Goal: Task Accomplishment & Management: Manage account settings

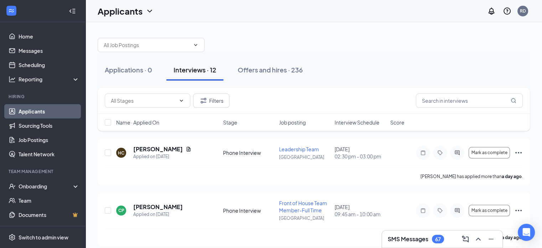
click at [399, 239] on h3 "SMS Messages" at bounding box center [408, 239] width 41 height 8
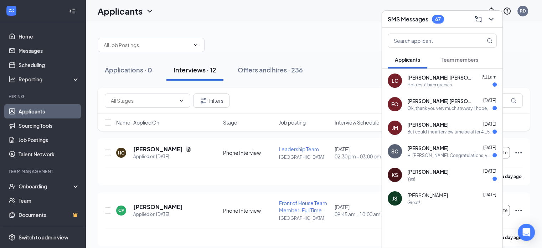
click at [390, 21] on h3 "SMS Messages" at bounding box center [408, 19] width 41 height 8
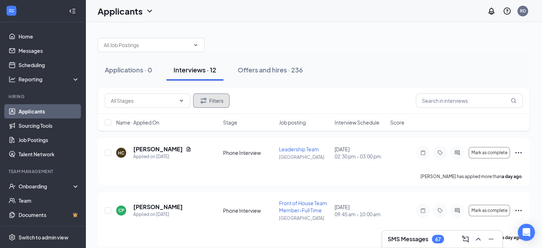
click at [219, 102] on button "Filters" at bounding box center [211, 100] width 36 height 14
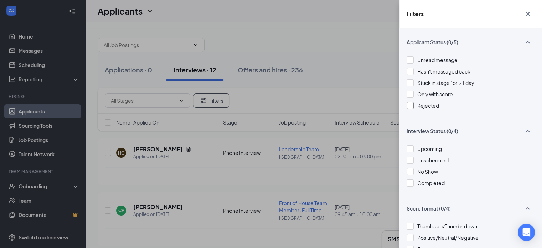
click at [410, 104] on div at bounding box center [410, 105] width 7 height 7
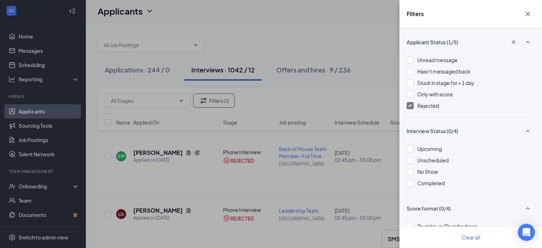
click at [533, 12] on button "button" at bounding box center [528, 14] width 14 height 14
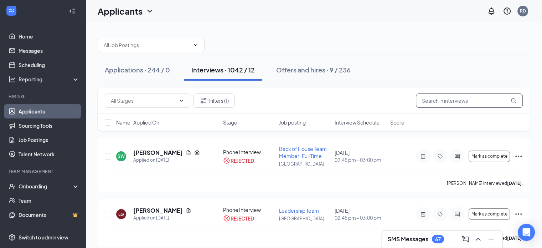
click at [427, 97] on input "text" at bounding box center [469, 100] width 107 height 14
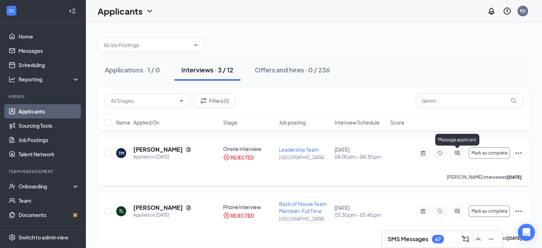
click at [458, 154] on icon "ActiveChat" at bounding box center [457, 153] width 9 height 6
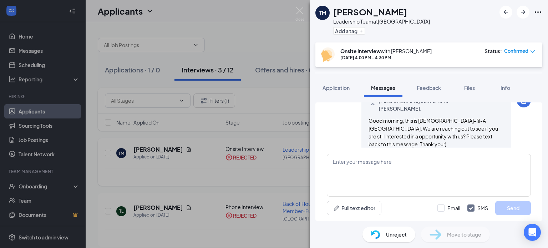
scroll to position [424, 0]
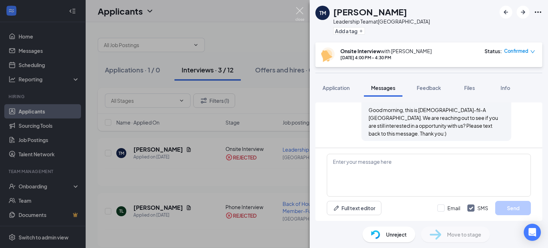
click at [302, 11] on img at bounding box center [299, 14] width 9 height 14
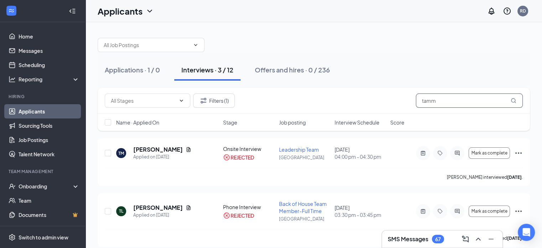
click at [451, 97] on input "tamm" at bounding box center [469, 100] width 107 height 14
type input "t"
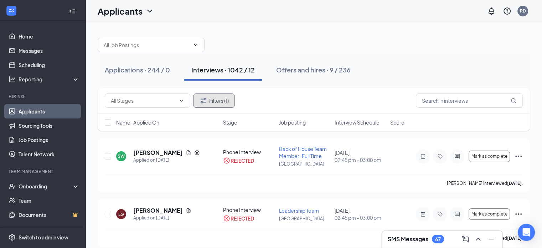
click at [217, 101] on button "Filters (1)" at bounding box center [214, 100] width 42 height 14
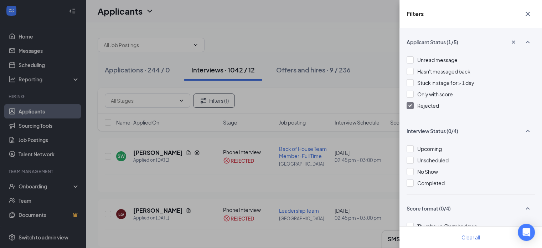
click at [411, 105] on img at bounding box center [411, 105] width 4 height 3
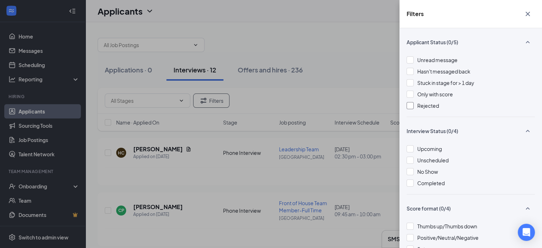
click at [527, 17] on icon "Cross" at bounding box center [528, 14] width 9 height 9
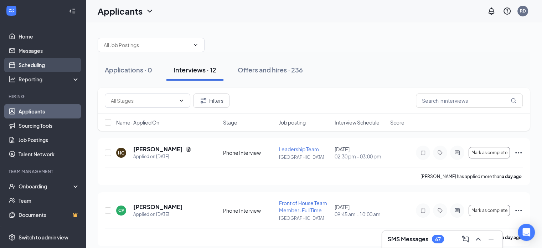
click at [39, 62] on link "Scheduling" at bounding box center [49, 65] width 61 height 14
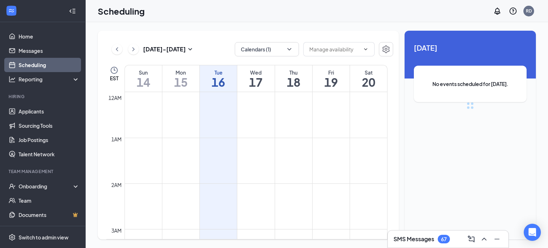
scroll to position [351, 0]
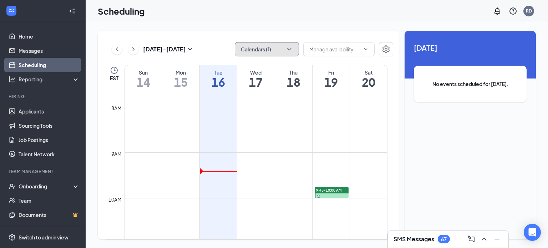
click at [255, 45] on button "Calendars (1)" at bounding box center [267, 49] width 64 height 14
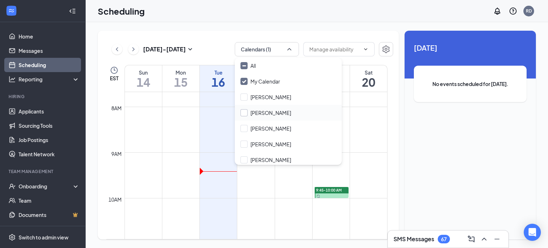
click at [245, 113] on input "Kendall Myers" at bounding box center [265, 112] width 51 height 7
checkbox input "true"
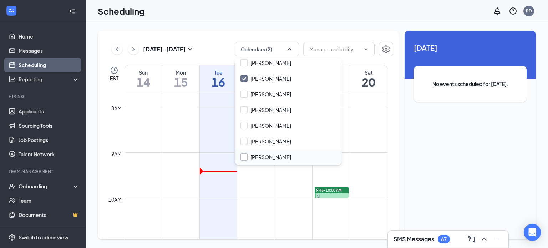
click at [247, 155] on input "[PERSON_NAME]" at bounding box center [265, 156] width 51 height 7
checkbox input "true"
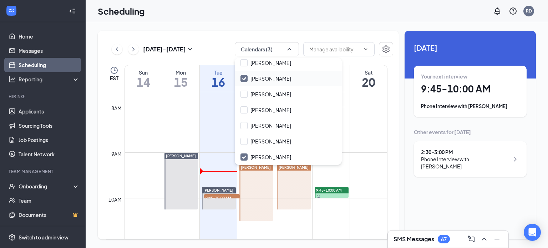
click at [245, 77] on input "[PERSON_NAME]" at bounding box center [265, 78] width 51 height 7
checkbox input "false"
click at [245, 94] on input "[PERSON_NAME]" at bounding box center [265, 94] width 51 height 7
checkbox input "true"
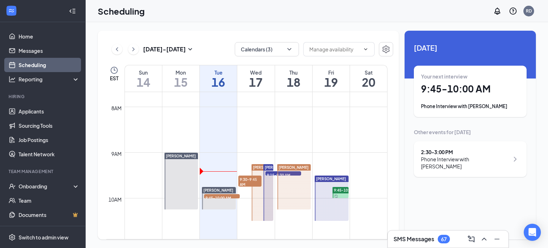
click at [222, 24] on div "Sep 14 - Sep 20 Calendars (3) EST Sun 14 Mon 15 Tue 16 Wed 17 Thu 18 Fri 19 Sat…" at bounding box center [317, 135] width 462 height 226
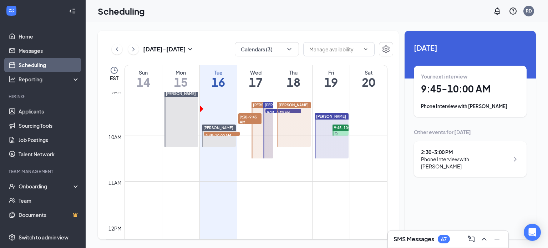
scroll to position [413, 0]
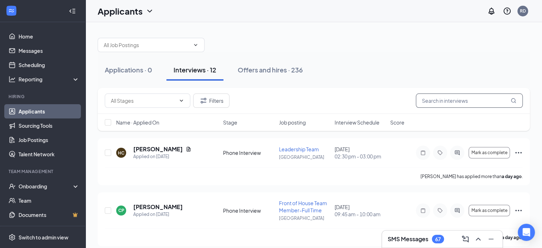
click at [446, 101] on input "text" at bounding box center [469, 100] width 107 height 14
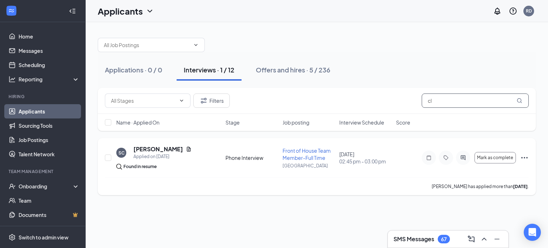
type input "c"
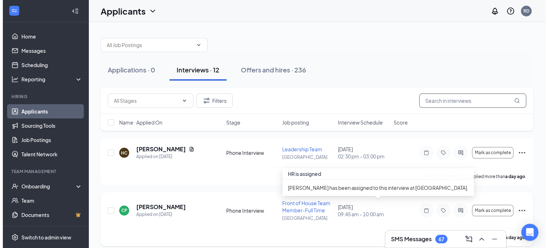
scroll to position [56, 0]
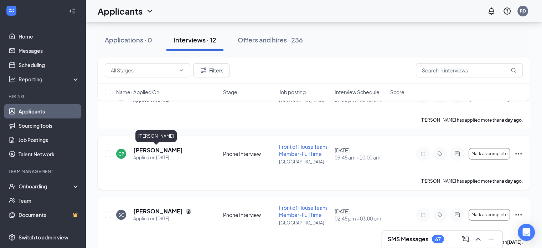
click at [148, 149] on h5 "Cyle Ponchot" at bounding box center [158, 150] width 50 height 8
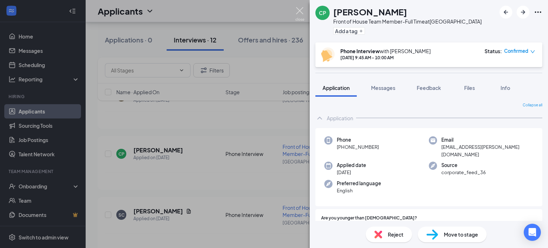
click at [300, 11] on img at bounding box center [299, 14] width 9 height 14
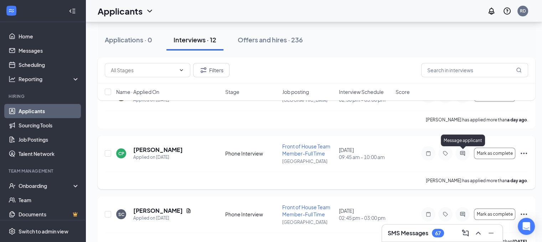
click at [464, 153] on icon "ActiveChat" at bounding box center [463, 154] width 9 height 6
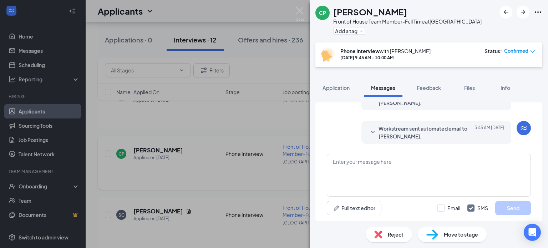
scroll to position [220, 0]
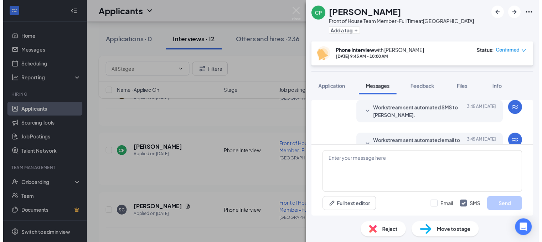
scroll to position [220, 0]
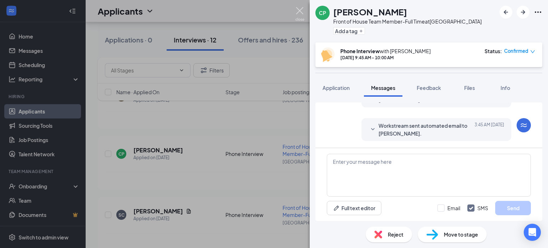
click at [297, 12] on img at bounding box center [299, 14] width 9 height 14
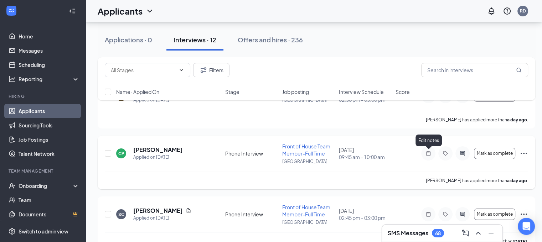
click at [432, 152] on icon "Note" at bounding box center [428, 154] width 9 height 6
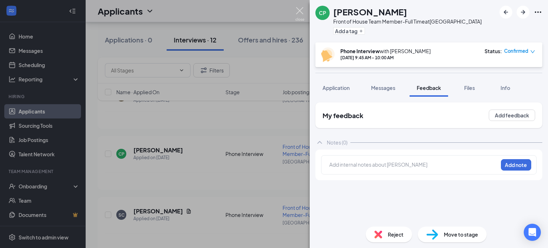
click at [300, 12] on img at bounding box center [299, 14] width 9 height 14
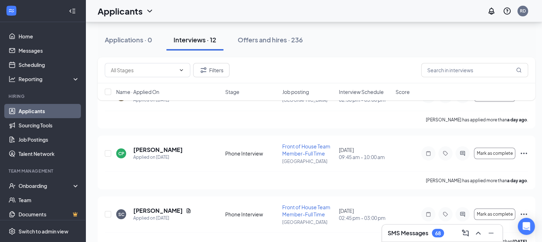
click at [407, 230] on h3 "SMS Messages" at bounding box center [408, 234] width 41 height 8
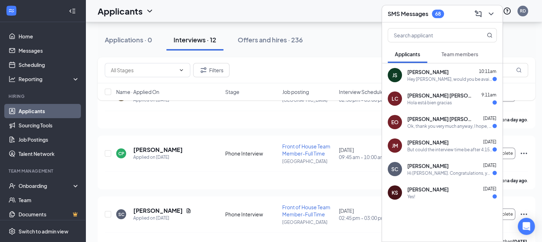
click at [415, 74] on span "James Silver" at bounding box center [428, 71] width 41 height 7
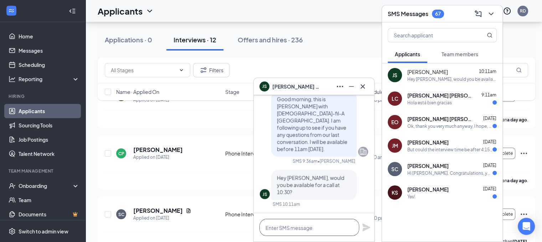
click at [289, 228] on textarea at bounding box center [310, 227] width 100 height 17
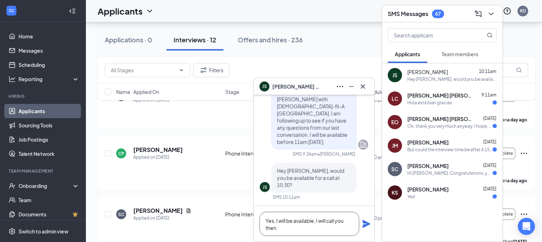
type textarea "Yes, I will be available, I will call you then."
drag, startPoint x: 314, startPoint y: 173, endPoint x: 293, endPoint y: 103, distance: 73.1
click at [293, 103] on div "Today Good morning, this is Rachel with Chick-fil-A Waynesville. I am following…" at bounding box center [314, 138] width 108 height 135
click at [369, 227] on icon "Plane" at bounding box center [366, 224] width 9 height 9
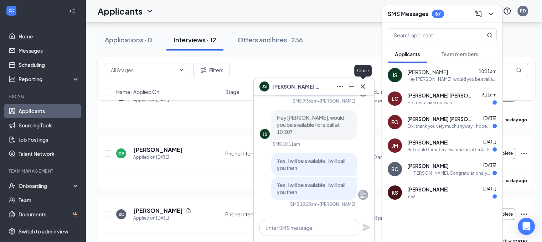
click at [367, 85] on icon "Cross" at bounding box center [363, 86] width 9 height 9
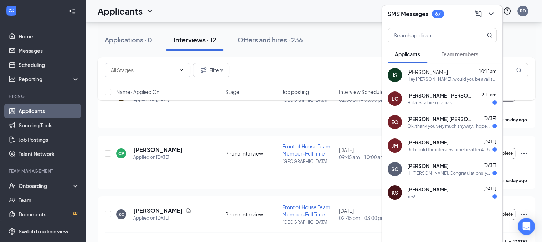
click at [393, 17] on h3 "SMS Messages" at bounding box center [408, 14] width 41 height 8
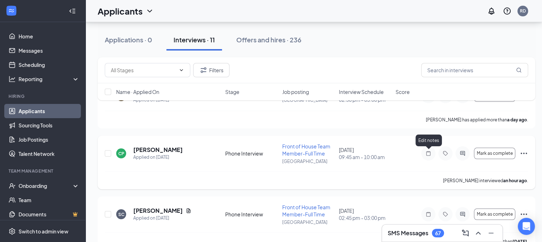
click at [427, 155] on icon "Note" at bounding box center [428, 154] width 9 height 6
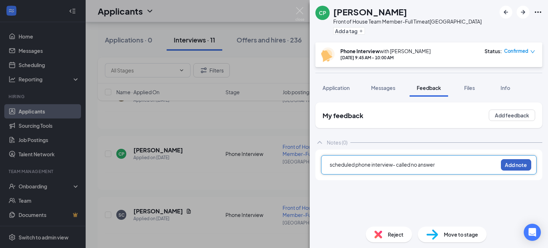
click at [519, 164] on button "Add note" at bounding box center [516, 164] width 30 height 11
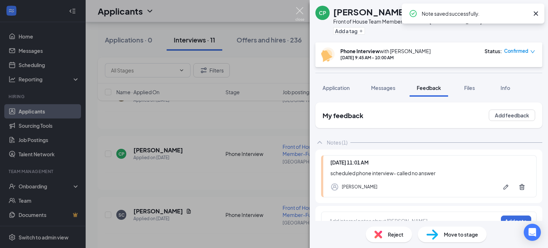
click at [301, 11] on img at bounding box center [299, 14] width 9 height 14
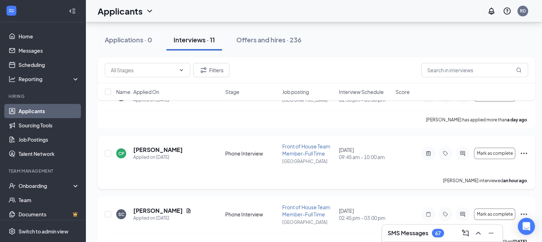
click at [521, 150] on icon "Ellipses" at bounding box center [524, 153] width 9 height 9
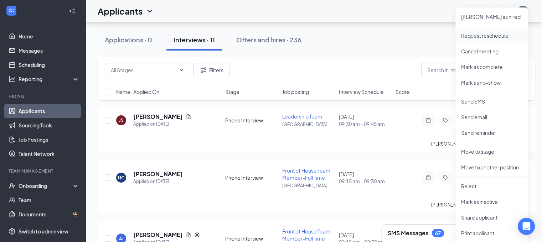
scroll to position [281, 0]
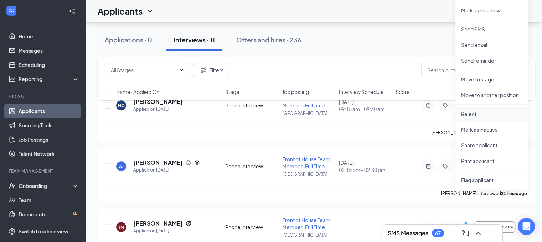
click at [465, 114] on p "Reject" at bounding box center [491, 114] width 61 height 7
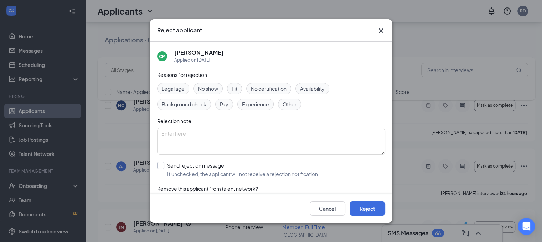
click at [162, 167] on input "Send rejection message If unchecked, the applicant will not receive a rejection…" at bounding box center [238, 170] width 162 height 16
checkbox input "true"
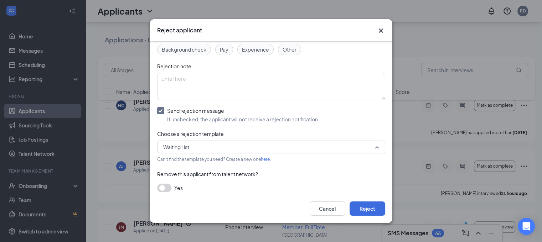
click at [215, 148] on span "Waiting List" at bounding box center [268, 147] width 210 height 11
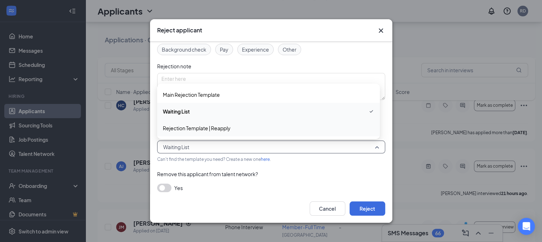
click at [222, 129] on span "Rejection Template | Reapply" at bounding box center [197, 128] width 68 height 8
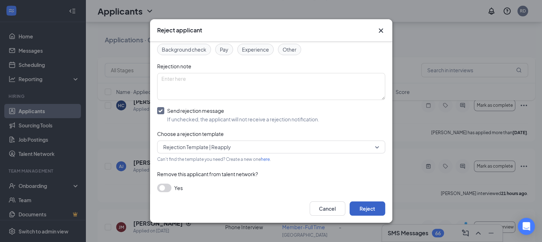
click at [366, 215] on button "Reject" at bounding box center [368, 209] width 36 height 14
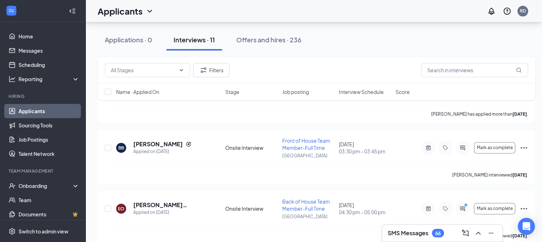
scroll to position [1088, 0]
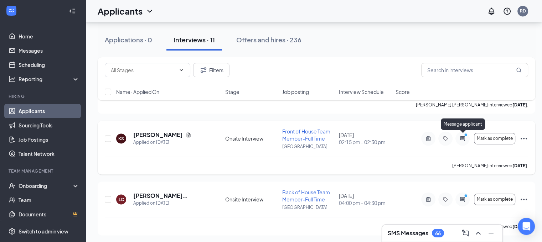
click at [463, 138] on icon "ActiveChat" at bounding box center [463, 139] width 9 height 6
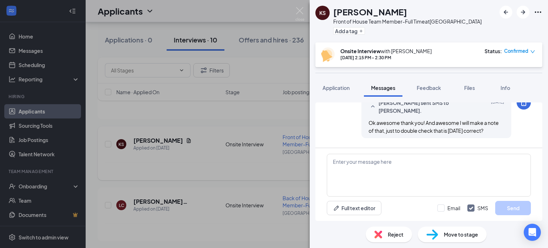
scroll to position [347, 0]
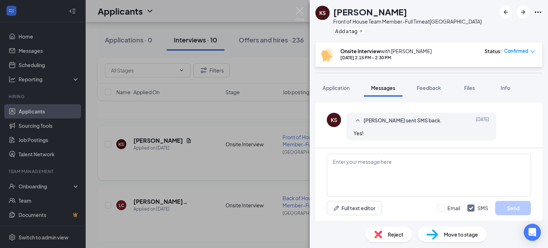
scroll to position [391, 0]
click at [301, 8] on img at bounding box center [299, 14] width 9 height 14
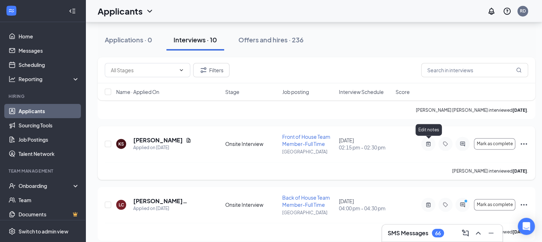
click at [426, 142] on icon "ActiveNote" at bounding box center [428, 144] width 9 height 6
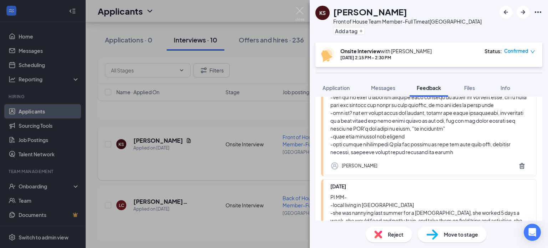
scroll to position [230, 0]
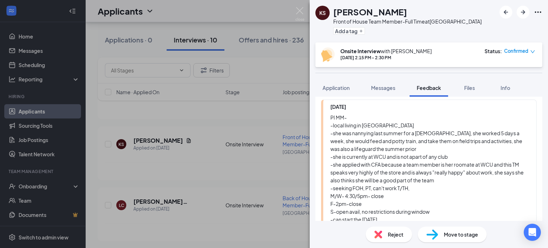
scroll to position [357, 0]
click at [298, 9] on img at bounding box center [299, 14] width 9 height 14
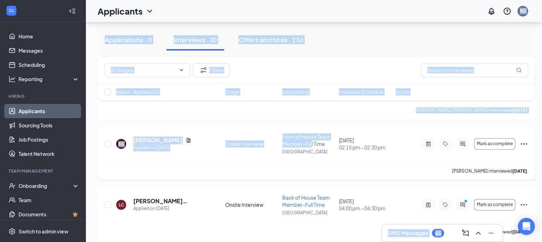
drag, startPoint x: 298, startPoint y: 9, endPoint x: 323, endPoint y: 159, distance: 151.8
click at [354, 47] on div "Applications · 0 Interviews · 10 Offers and hires · 236" at bounding box center [317, 39] width 438 height 21
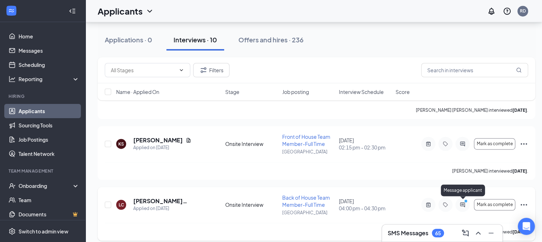
click at [464, 202] on icon "PrimaryDot" at bounding box center [467, 202] width 9 height 6
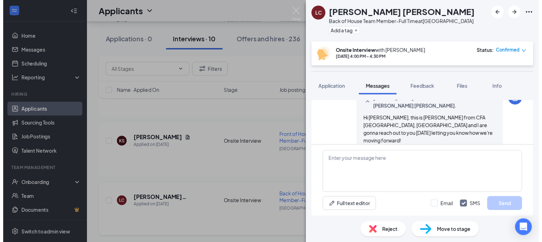
scroll to position [257, 0]
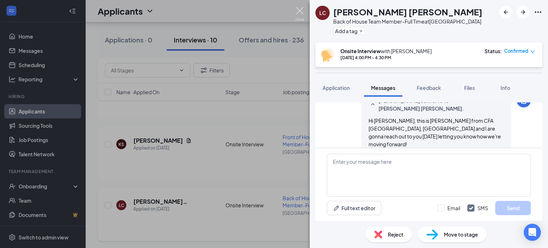
click at [298, 10] on img at bounding box center [299, 14] width 9 height 14
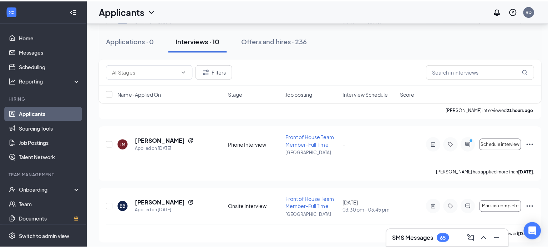
scroll to position [300, 0]
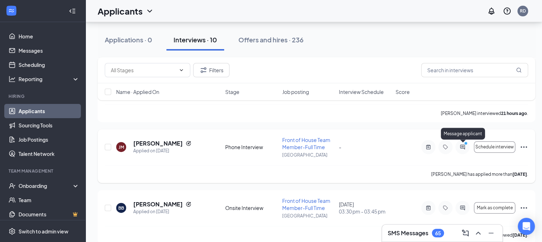
click at [465, 143] on circle "PrimaryDot" at bounding box center [465, 143] width 3 height 3
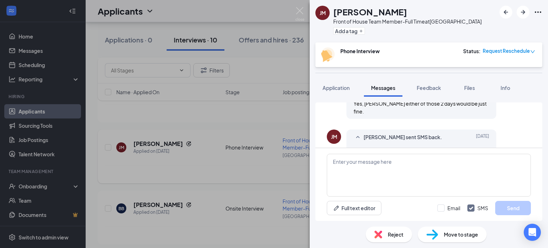
scroll to position [360, 0]
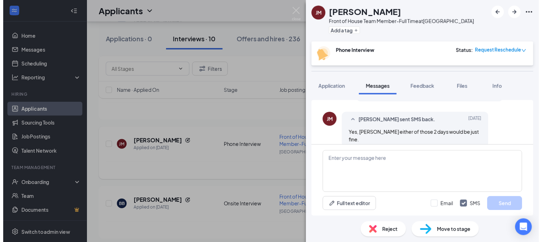
scroll to position [360, 0]
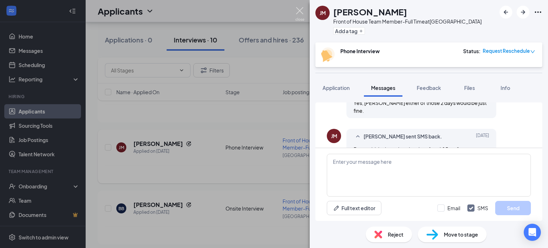
click at [300, 10] on img at bounding box center [299, 14] width 9 height 14
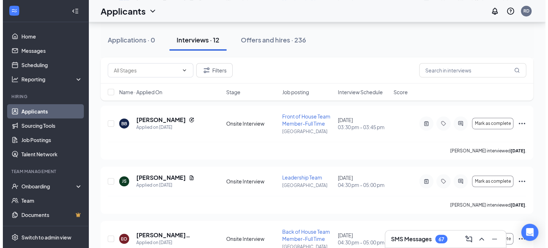
scroll to position [446, 0]
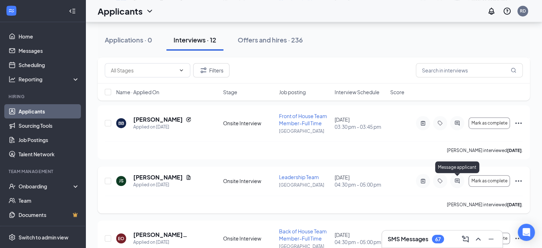
click at [458, 181] on icon "ActiveChat" at bounding box center [457, 181] width 9 height 6
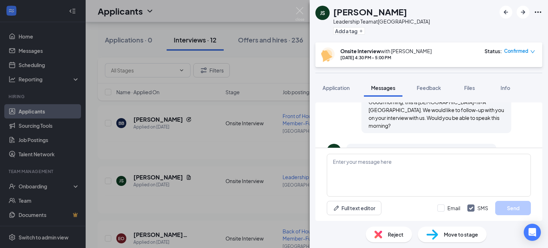
scroll to position [344, 0]
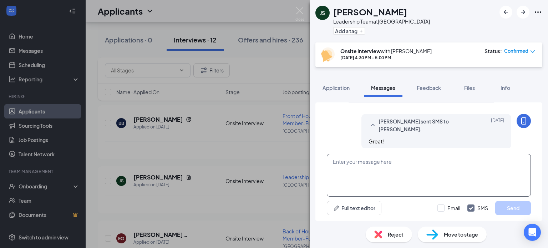
click at [382, 170] on textarea at bounding box center [429, 175] width 204 height 43
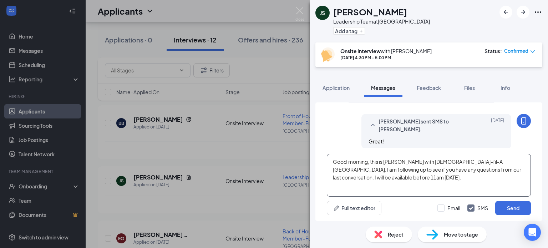
type textarea "Good morning, this is [PERSON_NAME] with [DEMOGRAPHIC_DATA]-fil-A [GEOGRAPHIC_D…"
click at [512, 207] on button "Send" at bounding box center [513, 208] width 36 height 14
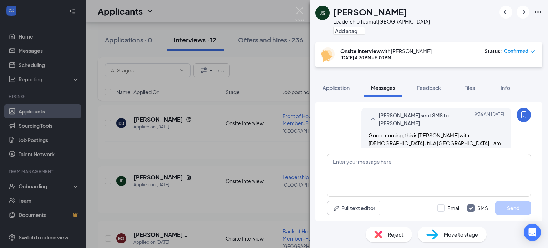
scroll to position [406, 0]
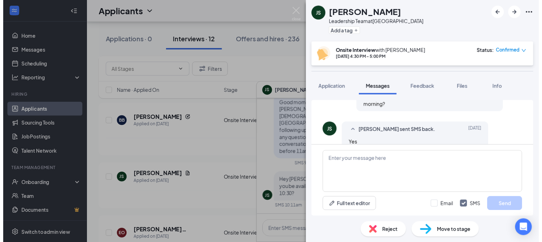
scroll to position [406, 0]
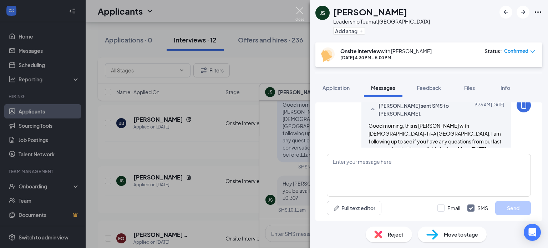
click at [301, 11] on img at bounding box center [299, 14] width 9 height 14
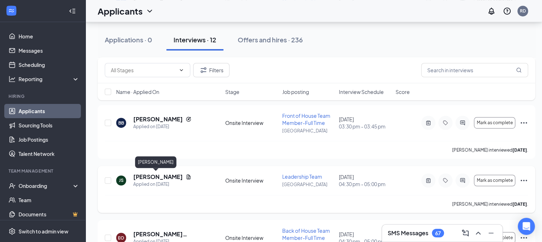
click at [148, 177] on h5 "James Silver" at bounding box center [158, 177] width 50 height 8
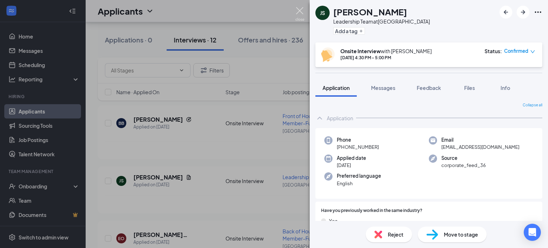
click at [298, 13] on img at bounding box center [299, 14] width 9 height 14
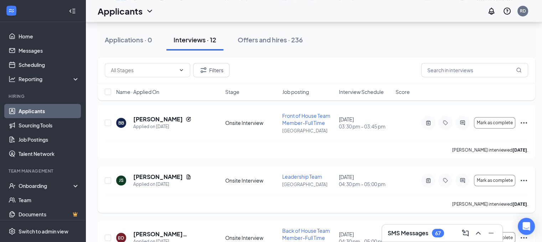
click at [428, 185] on div at bounding box center [429, 181] width 14 height 14
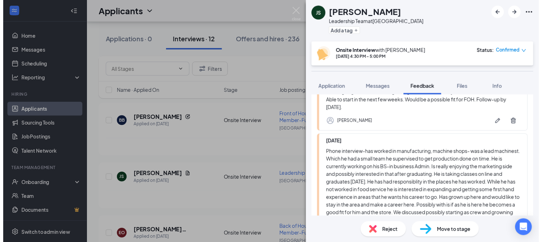
scroll to position [261, 0]
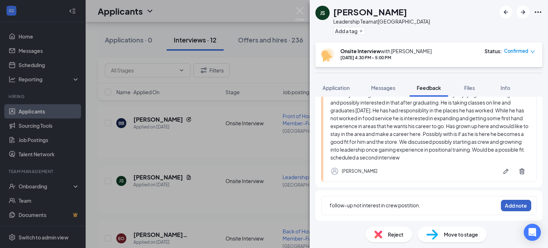
click at [510, 203] on button "Add note" at bounding box center [516, 205] width 30 height 11
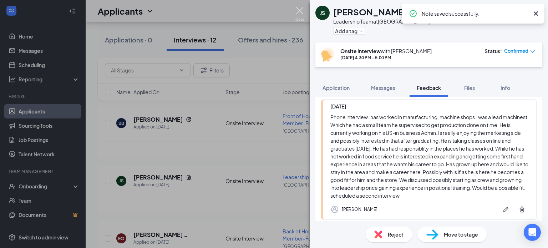
click at [299, 9] on img at bounding box center [299, 14] width 9 height 14
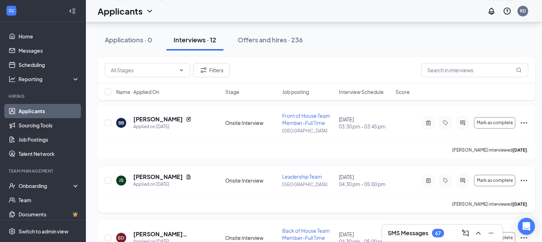
click at [524, 180] on icon "Ellipses" at bounding box center [524, 180] width 6 height 1
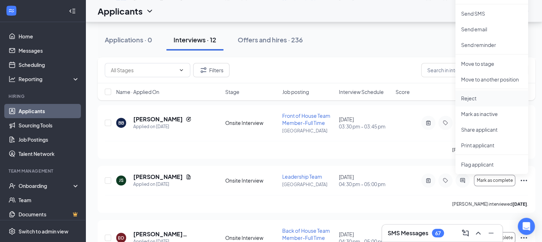
click at [471, 95] on p "Reject" at bounding box center [491, 98] width 61 height 7
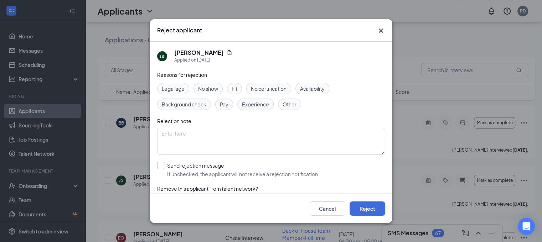
click at [161, 167] on input "Send rejection message If unchecked, the applicant will not receive a rejection…" at bounding box center [238, 170] width 162 height 16
checkbox input "true"
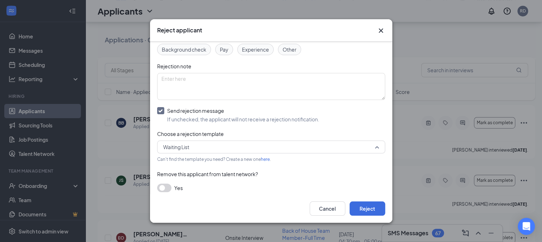
click at [216, 148] on span "Waiting List" at bounding box center [268, 147] width 210 height 11
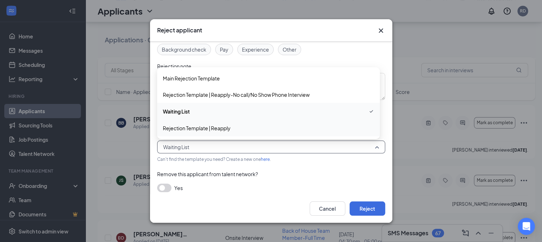
click at [201, 127] on span "Rejection Template | Reapply" at bounding box center [197, 128] width 68 height 8
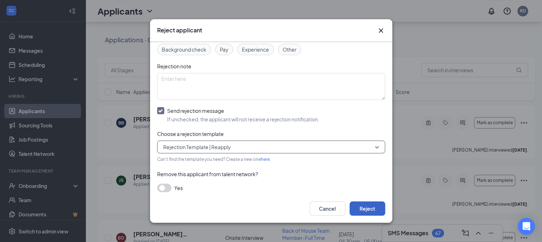
click at [370, 210] on button "Reject" at bounding box center [368, 209] width 36 height 14
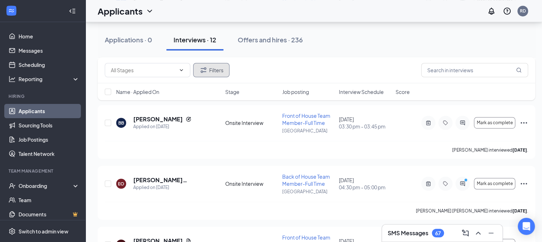
click at [210, 67] on button "Filters" at bounding box center [211, 70] width 36 height 14
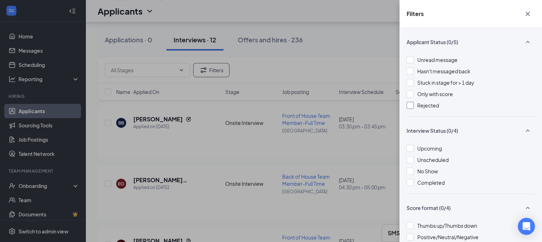
click at [412, 107] on div at bounding box center [410, 105] width 7 height 7
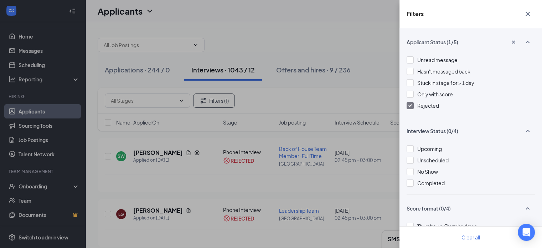
click at [533, 14] on button "button" at bounding box center [528, 14] width 14 height 14
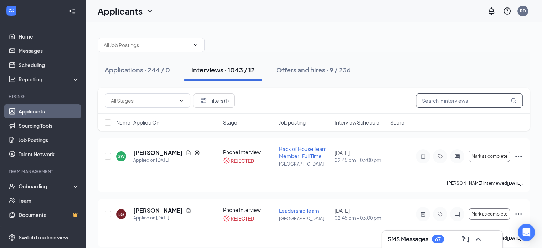
click at [445, 101] on input "text" at bounding box center [469, 100] width 107 height 14
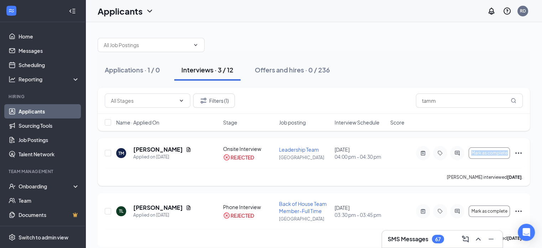
drag, startPoint x: 354, startPoint y: 173, endPoint x: 422, endPoint y: 153, distance: 70.9
click at [422, 153] on div "TM Tammy Moore Applied on Aug 29 Onsite Interview REJECTED Leadership Team Wayn…" at bounding box center [314, 162] width 433 height 48
click at [422, 153] on icon "ActiveNote" at bounding box center [423, 152] width 4 height 5
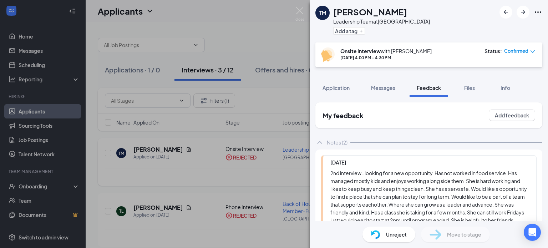
scroll to position [240, 0]
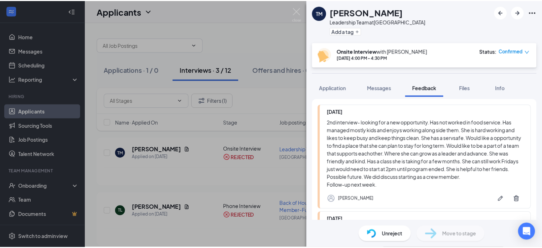
scroll to position [50, 0]
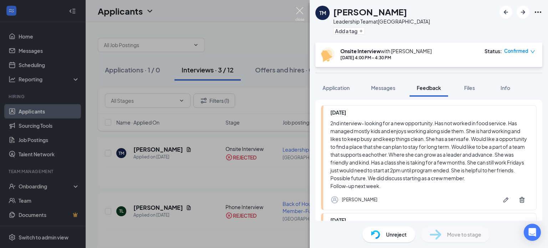
click at [302, 11] on img at bounding box center [299, 14] width 9 height 14
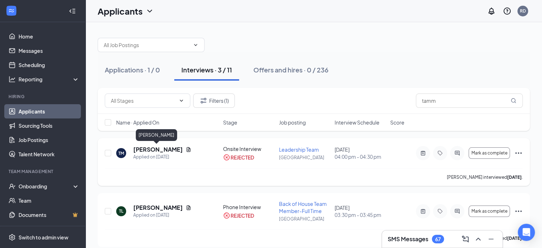
click at [157, 148] on h5 "Tammy Moore" at bounding box center [158, 149] width 50 height 8
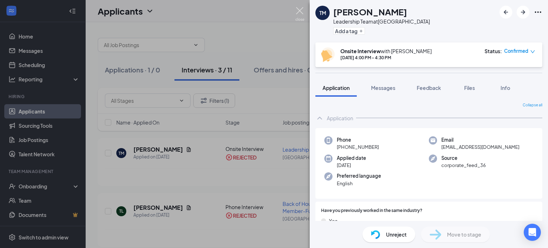
click at [296, 11] on img at bounding box center [299, 14] width 9 height 14
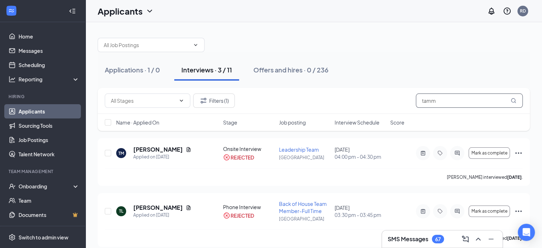
click at [453, 105] on input "tamm" at bounding box center [469, 100] width 107 height 14
type input "t"
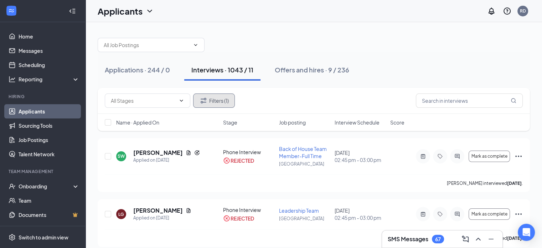
click at [218, 103] on button "Filters (1)" at bounding box center [214, 100] width 42 height 14
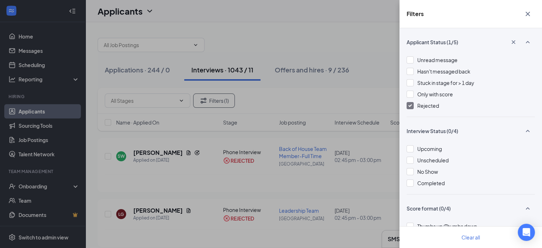
click at [411, 105] on img at bounding box center [411, 105] width 4 height 3
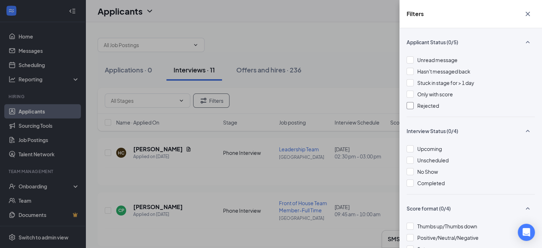
click at [526, 15] on icon "Cross" at bounding box center [528, 14] width 9 height 9
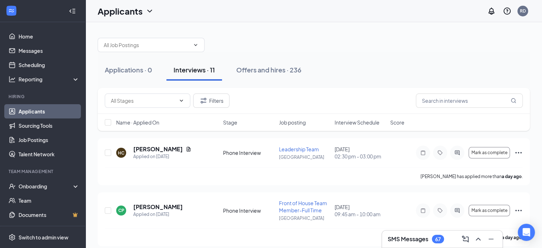
click at [395, 242] on h3 "SMS Messages" at bounding box center [408, 239] width 41 height 8
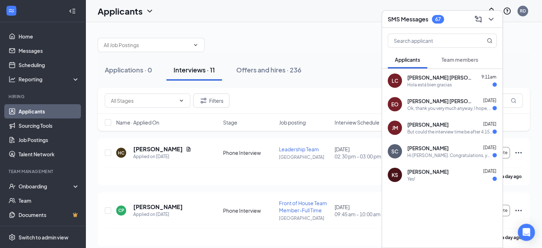
click at [458, 61] on span "Team members" at bounding box center [460, 59] width 37 height 6
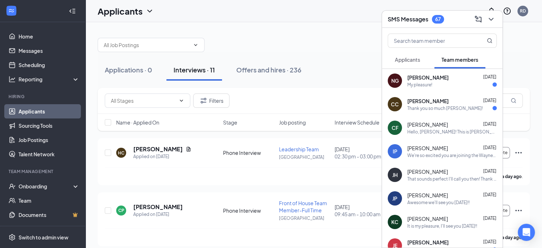
click at [417, 80] on span "Nikoletta Gaum" at bounding box center [428, 77] width 41 height 7
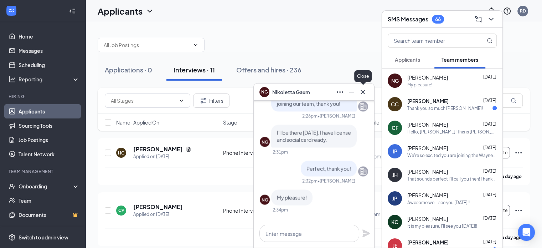
click at [361, 92] on icon "Cross" at bounding box center [363, 92] width 9 height 9
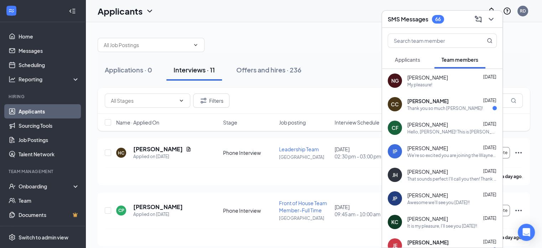
click at [398, 18] on h3 "SMS Messages" at bounding box center [408, 19] width 41 height 8
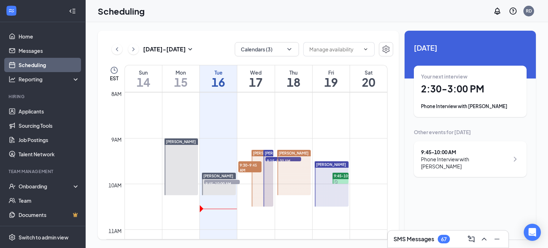
scroll to position [365, 0]
click at [295, 72] on div "Thu" at bounding box center [293, 72] width 37 height 7
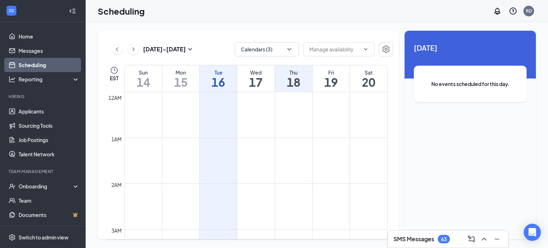
scroll to position [365, 0]
